Goal: Transaction & Acquisition: Purchase product/service

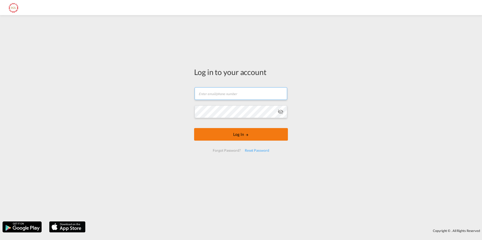
type input "[EMAIL_ADDRESS][DOMAIN_NAME]"
click at [239, 129] on button "Log In" at bounding box center [241, 134] width 94 height 13
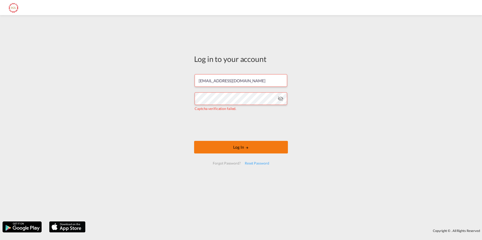
click at [259, 149] on button "Log In" at bounding box center [241, 147] width 94 height 13
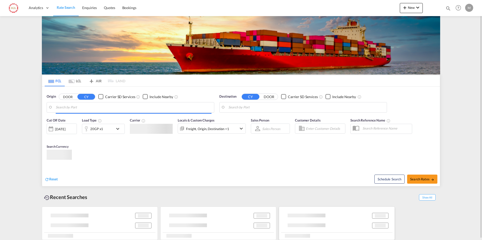
type input "[US_STATE][GEOGRAPHIC_DATA], [GEOGRAPHIC_DATA], [GEOGRAPHIC_DATA]"
type input "[GEOGRAPHIC_DATA], AEDXB"
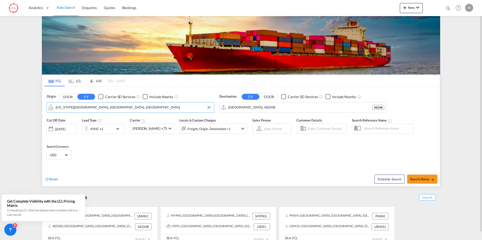
click at [107, 107] on input "[US_STATE][GEOGRAPHIC_DATA], [GEOGRAPHIC_DATA], [GEOGRAPHIC_DATA]" at bounding box center [134, 108] width 156 height 8
click at [74, 121] on div "[GEOGRAPHIC_DATA] , [GEOGRAPHIC_DATA] [GEOGRAPHIC_DATA] USHOU" at bounding box center [95, 123] width 96 height 18
type input "[GEOGRAPHIC_DATA], [GEOGRAPHIC_DATA], USHOU"
click at [249, 105] on input "[GEOGRAPHIC_DATA], AEDXB" at bounding box center [306, 108] width 156 height 8
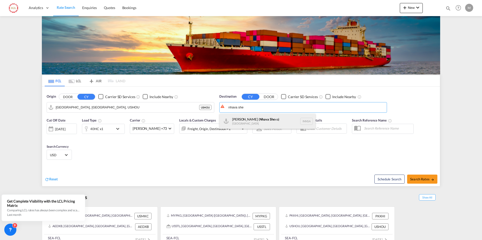
click at [252, 119] on div "[PERSON_NAME] ( Nhava She va) [GEOGRAPHIC_DATA] [GEOGRAPHIC_DATA]" at bounding box center [268, 121] width 96 height 15
type input "[PERSON_NAME] ([PERSON_NAME]), [GEOGRAPHIC_DATA]"
click at [117, 128] on md-icon "icon-chevron-down" at bounding box center [119, 129] width 9 height 6
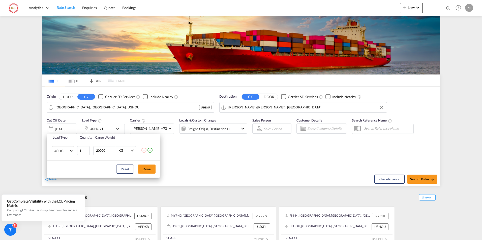
click at [72, 151] on span "Choose: \a40HC" at bounding box center [71, 150] width 3 height 3
click at [64, 138] on md-option "40GP" at bounding box center [67, 139] width 34 height 12
click at [147, 169] on button "Done" at bounding box center [147, 169] width 18 height 9
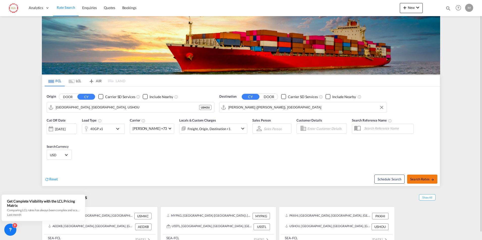
click at [413, 177] on span "Search Rates" at bounding box center [422, 179] width 24 height 4
type input "USHOU to INNSA / [DATE]"
